Goal: Check status: Check status

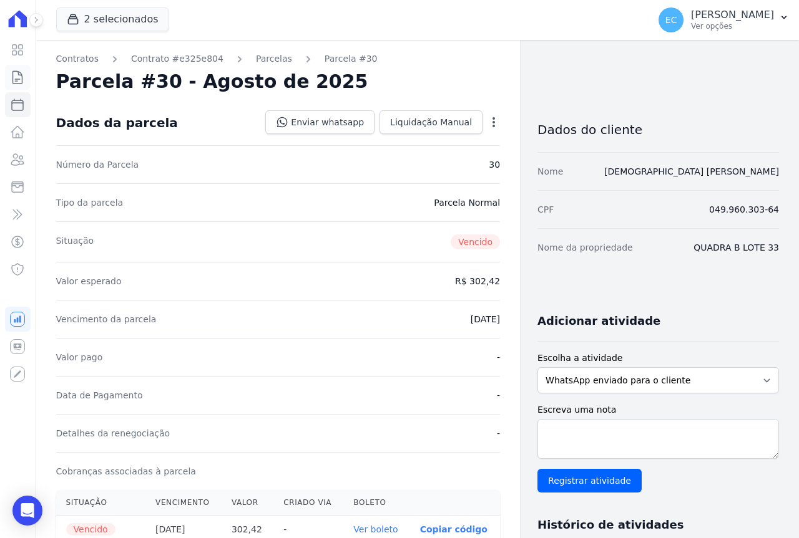
click at [18, 80] on icon at bounding box center [17, 77] width 15 height 15
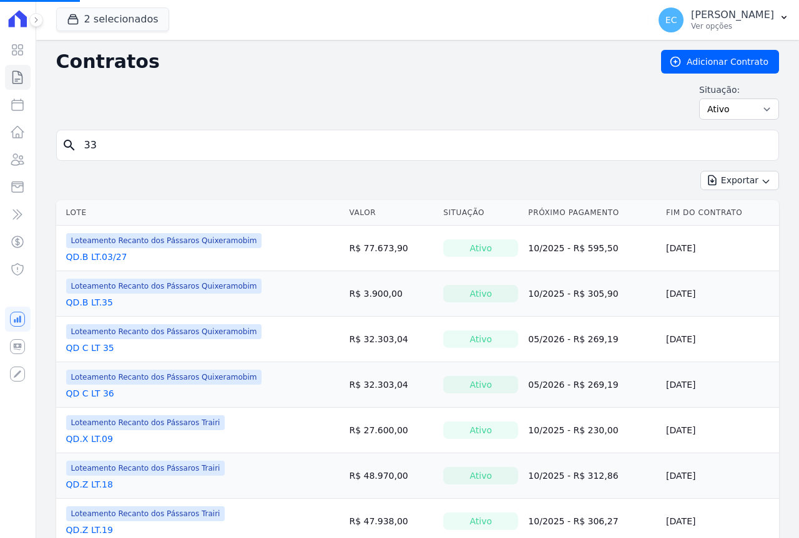
click at [160, 151] on input "33" at bounding box center [425, 145] width 696 height 25
type input "04"
click at [165, 145] on input "search" at bounding box center [425, 145] width 696 height 25
type input "04"
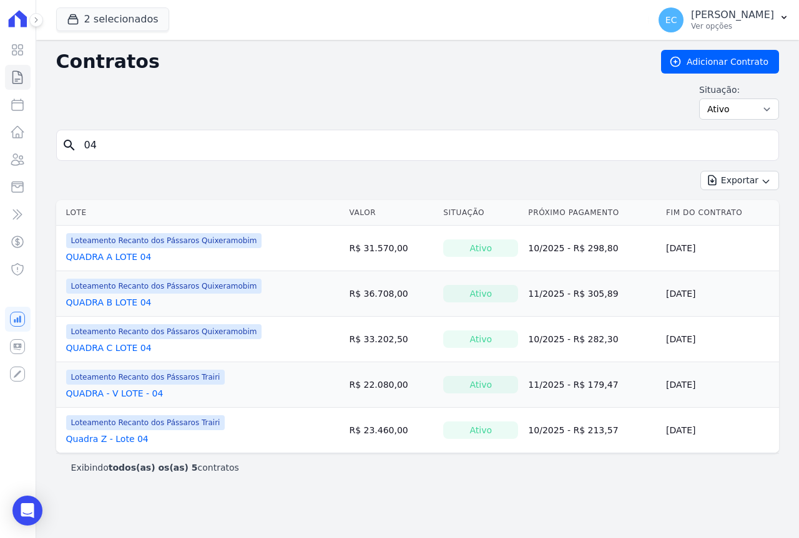
click at [121, 439] on link "Quadra Z - Lote 04" at bounding box center [107, 439] width 82 height 12
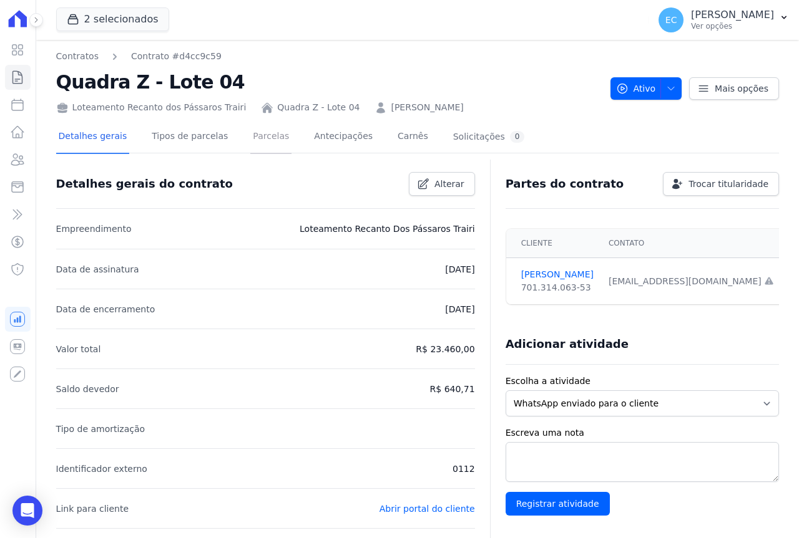
click at [253, 141] on link "Parcelas" at bounding box center [270, 137] width 41 height 33
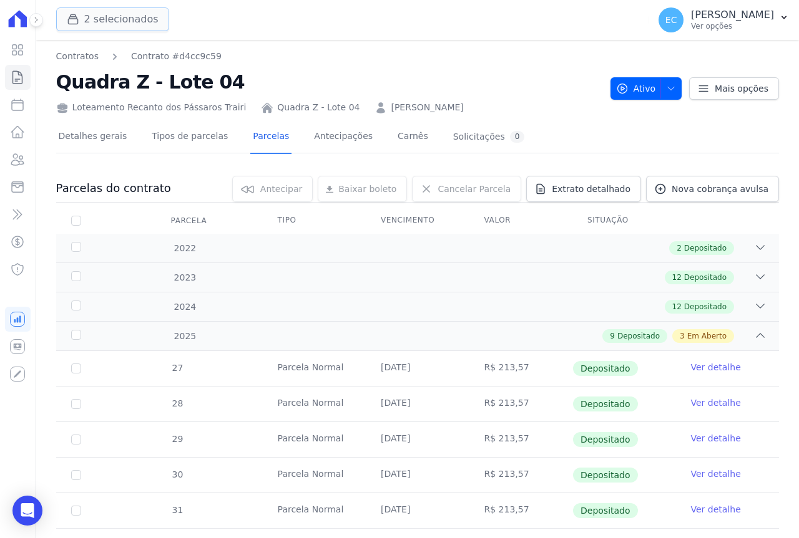
click at [90, 19] on button "2 selecionados" at bounding box center [112, 19] width 113 height 24
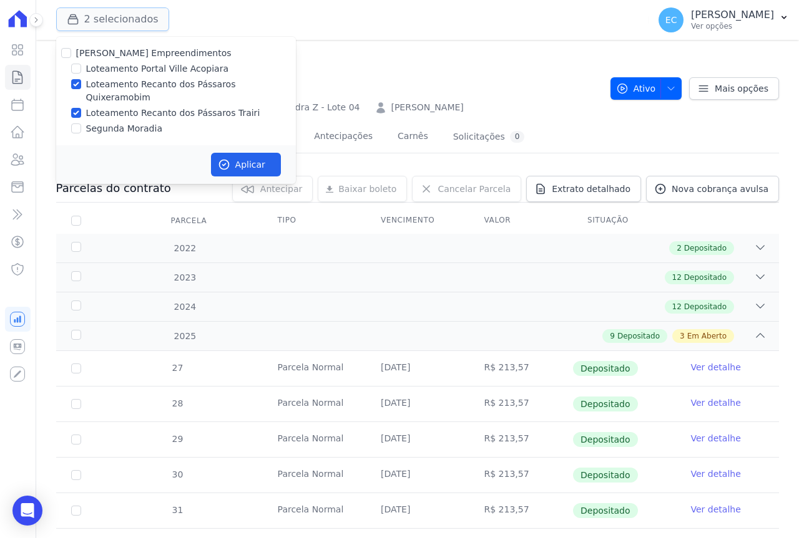
click at [90, 19] on button "2 selecionados" at bounding box center [112, 19] width 113 height 24
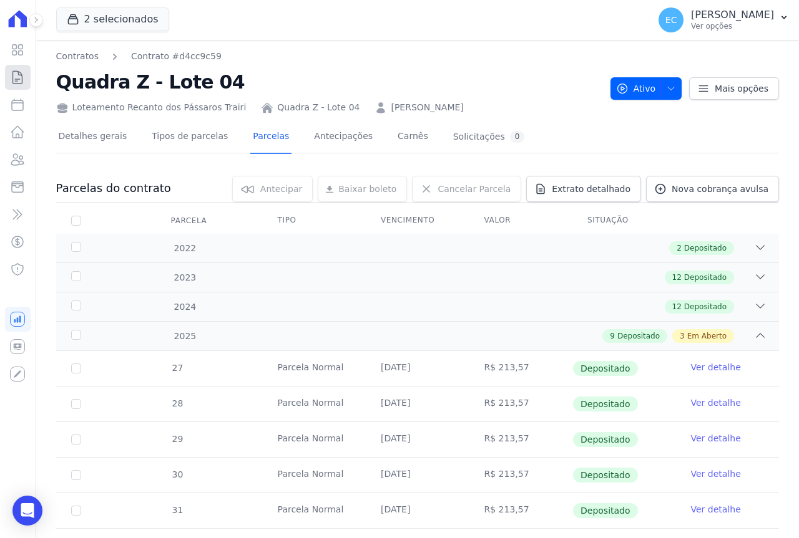
click at [12, 81] on icon at bounding box center [17, 77] width 15 height 15
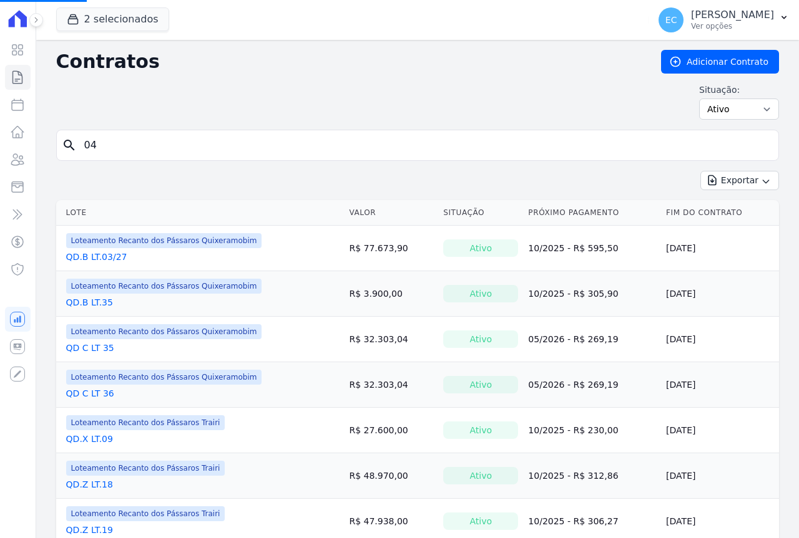
click at [165, 148] on input "04" at bounding box center [425, 145] width 696 height 25
click at [165, 147] on input "04" at bounding box center [425, 145] width 696 height 25
click at [162, 147] on input "search" at bounding box center [425, 145] width 696 height 25
type input "28"
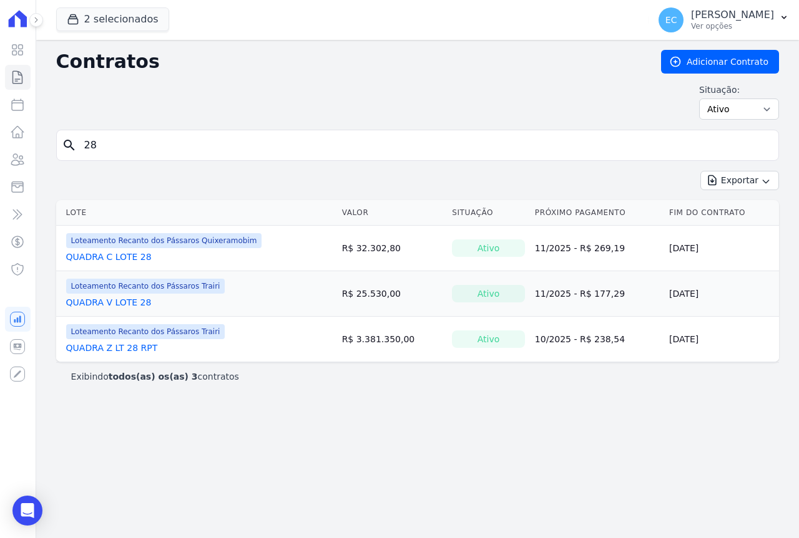
click at [131, 348] on link "QUADRA Z LT 28 RPT" at bounding box center [112, 348] width 92 height 12
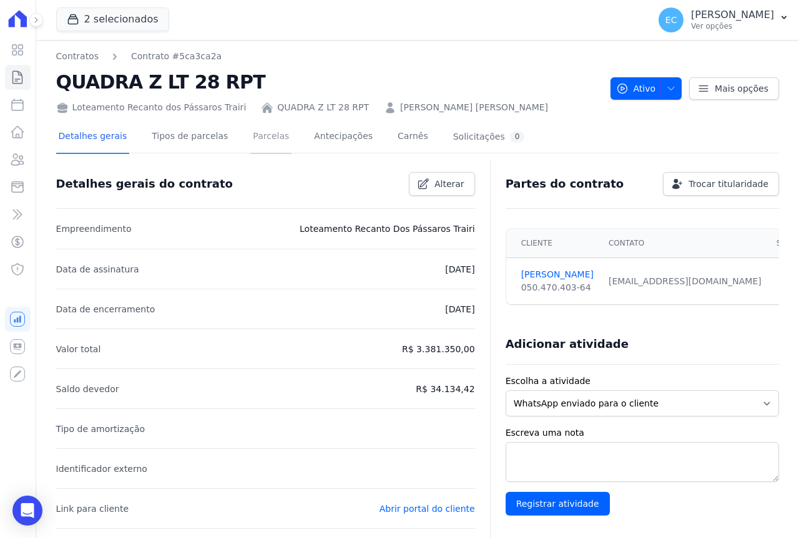
click at [250, 135] on link "Parcelas" at bounding box center [270, 137] width 41 height 33
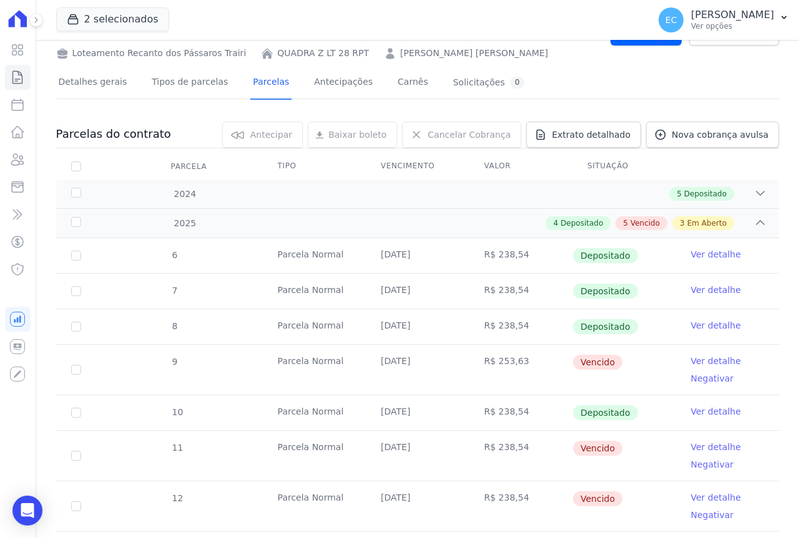
scroll to position [125, 0]
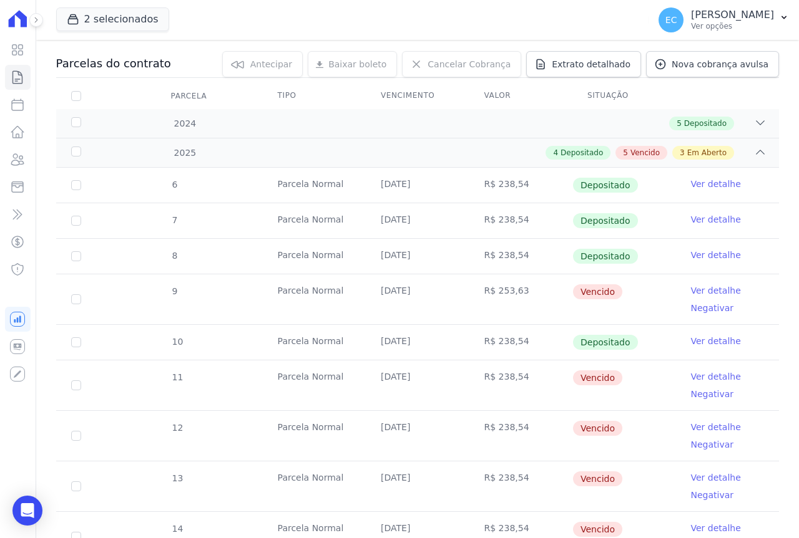
click at [698, 290] on link "Ver detalhe" at bounding box center [716, 291] width 50 height 12
